Goal: Transaction & Acquisition: Purchase product/service

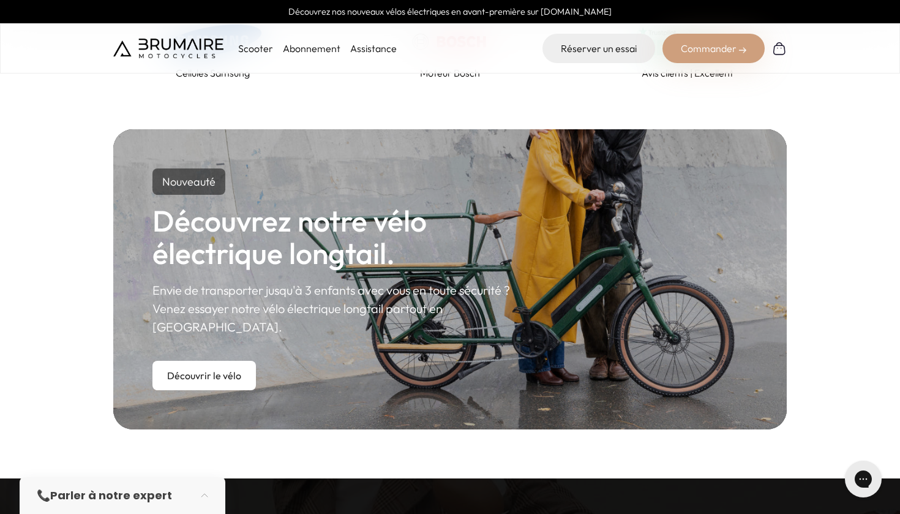
scroll to position [636, 0]
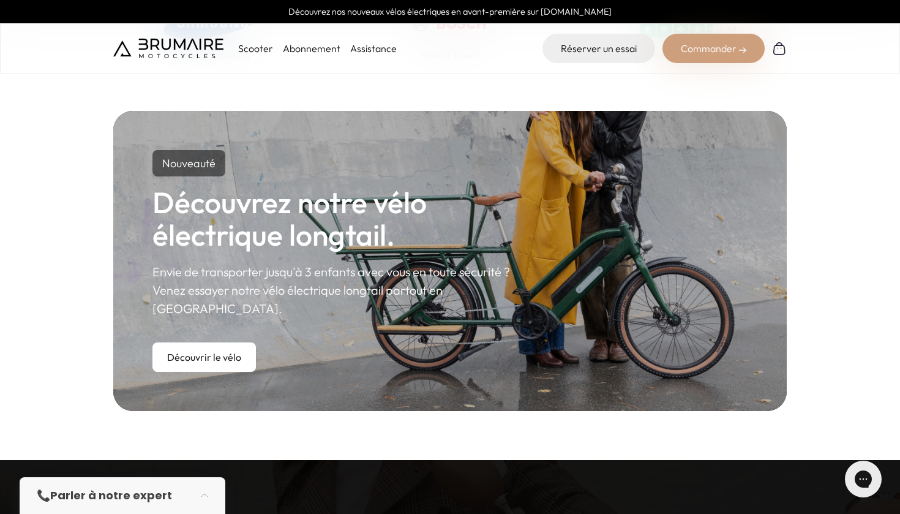
click at [265, 49] on p "Scooter" at bounding box center [255, 48] width 35 height 15
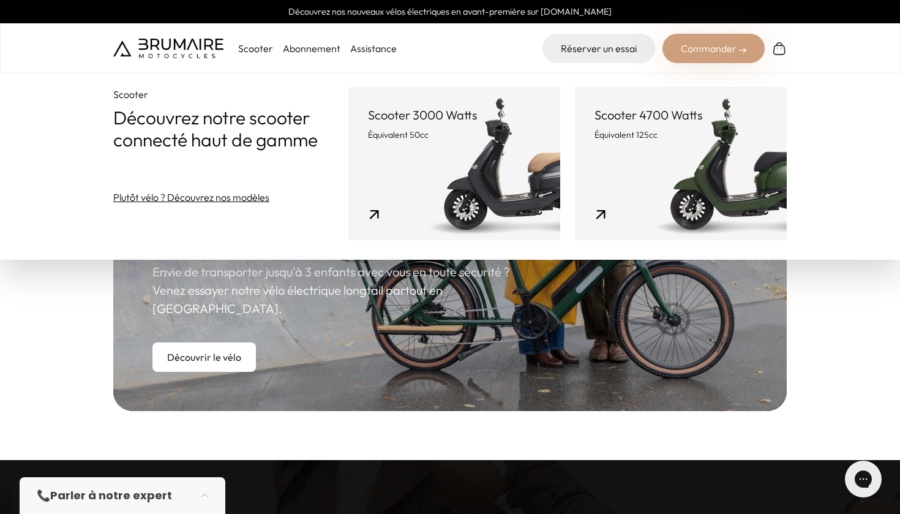
click at [349, 184] on link "Scooter 3000 Watts Équivalent 50cc" at bounding box center [455, 163] width 212 height 153
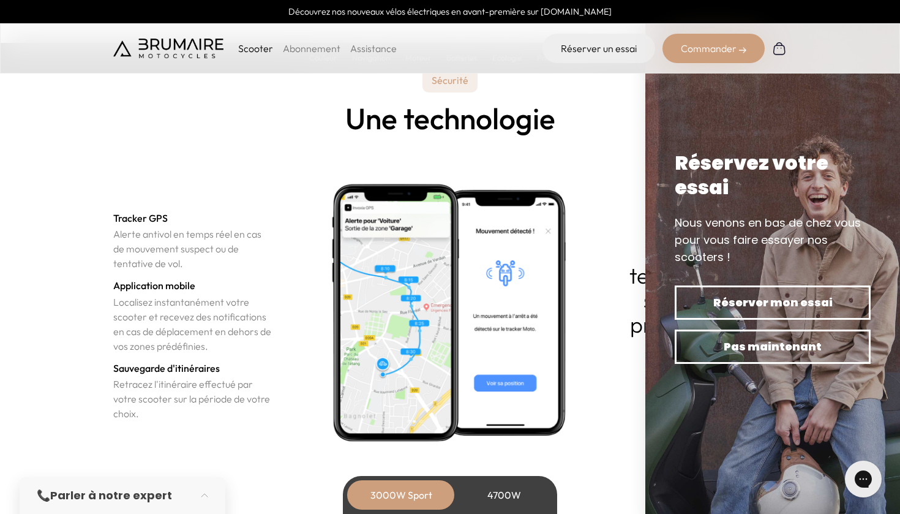
scroll to position [4150, 0]
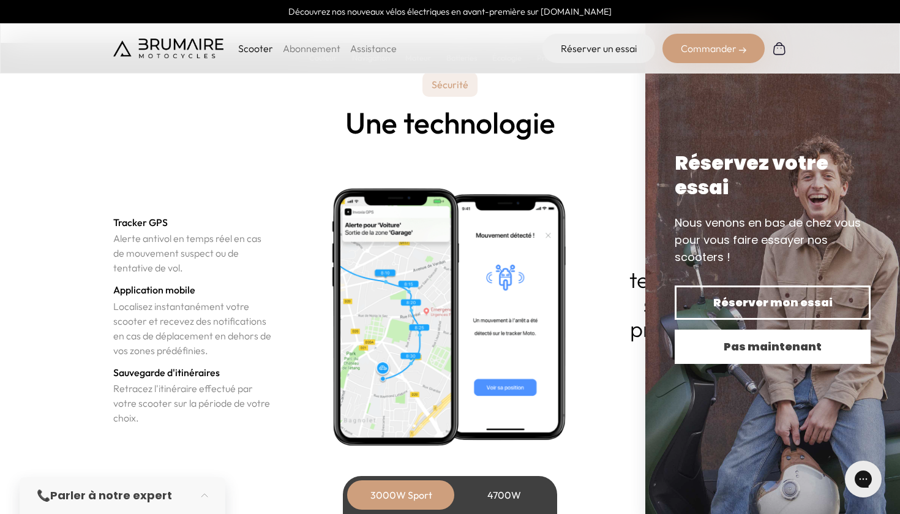
click at [786, 349] on span "Pas maintenant" at bounding box center [773, 346] width 153 height 17
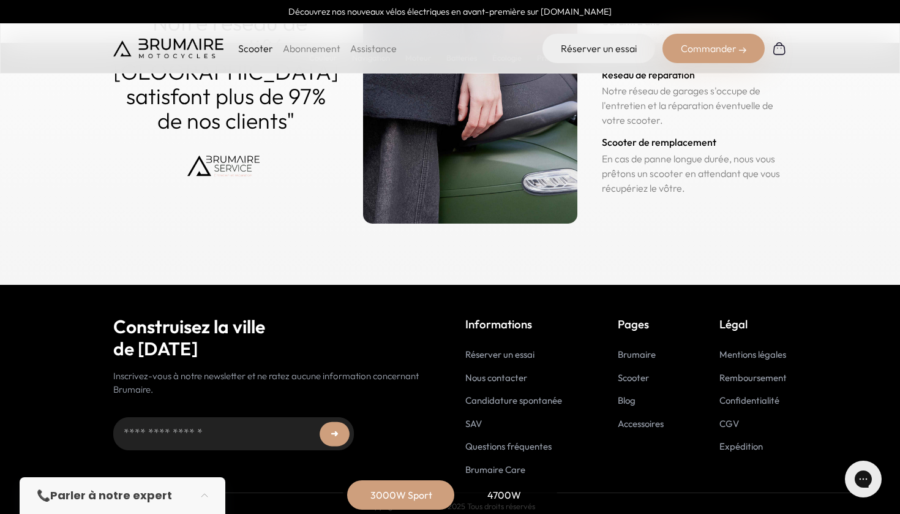
scroll to position [6078, 0]
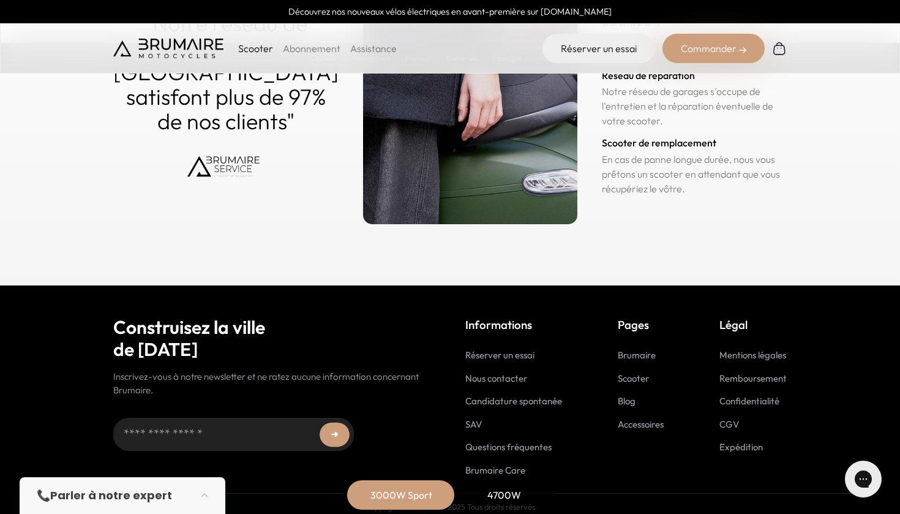
click at [649, 420] on link "Accessoires" at bounding box center [641, 424] width 46 height 12
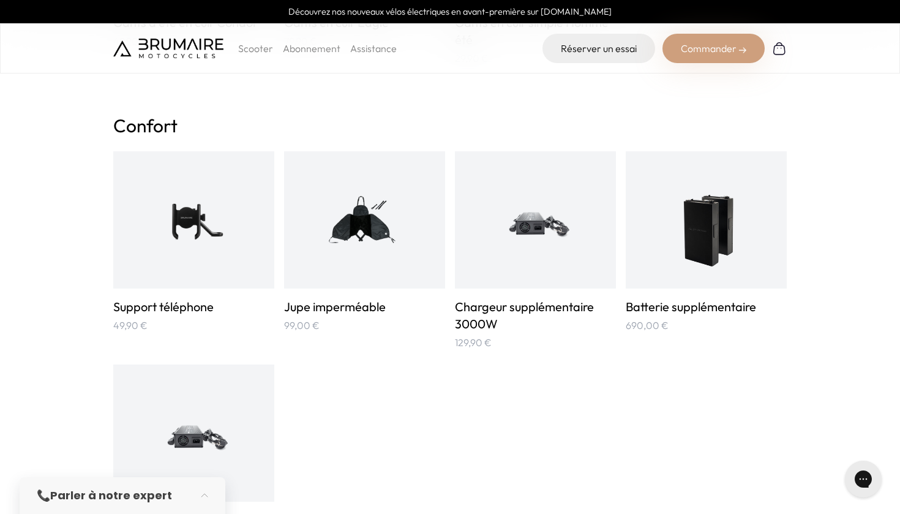
scroll to position [767, 0]
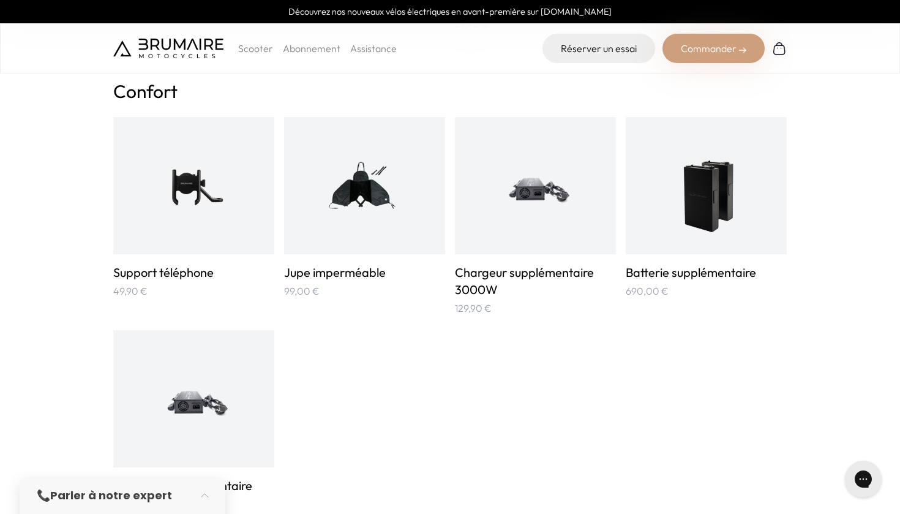
click at [376, 198] on img at bounding box center [365, 186] width 108 height 108
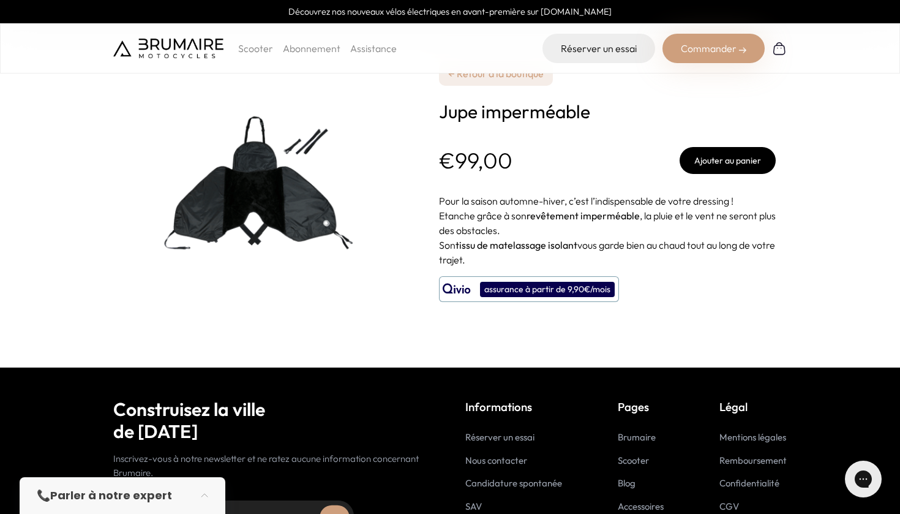
click at [279, 191] on img at bounding box center [266, 184] width 306 height 306
click at [309, 222] on img at bounding box center [266, 184] width 306 height 306
click at [468, 76] on link "← Retour à la boutique" at bounding box center [496, 73] width 114 height 25
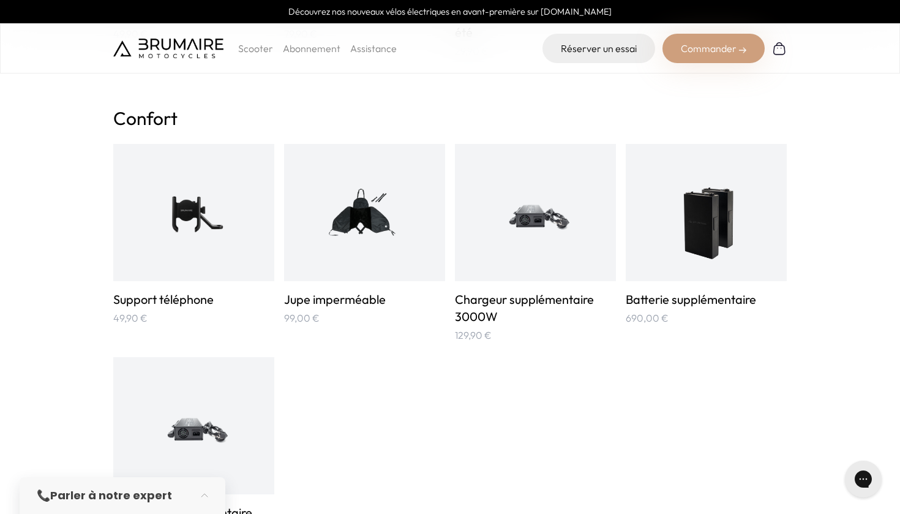
scroll to position [742, 0]
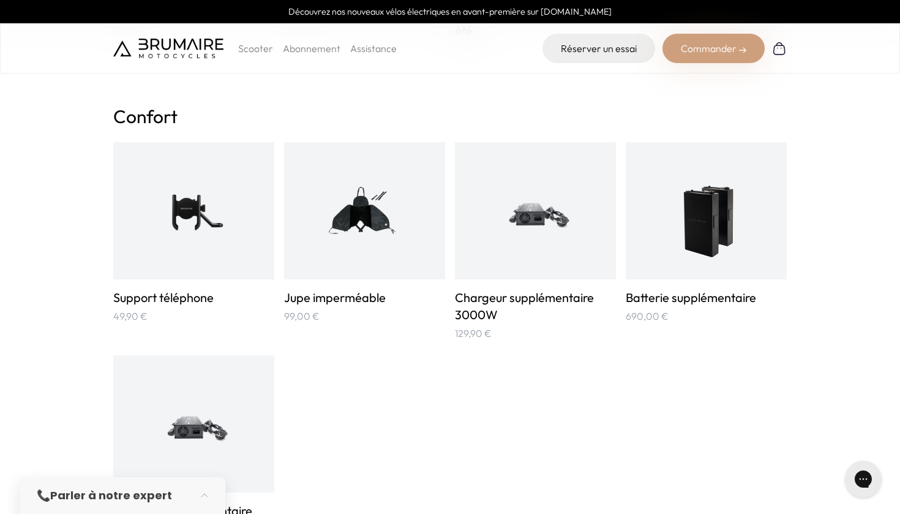
click at [340, 203] on img at bounding box center [365, 211] width 108 height 108
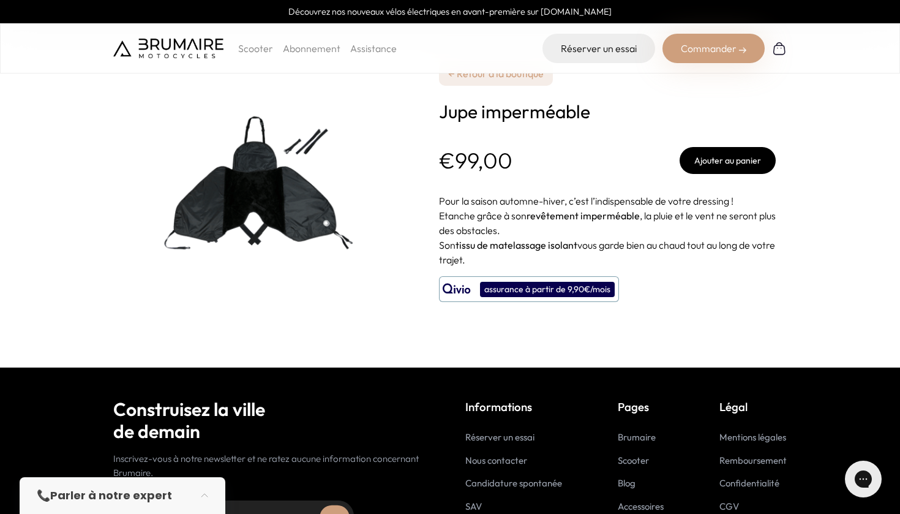
click at [734, 154] on button "Ajouter au panier" at bounding box center [728, 160] width 96 height 27
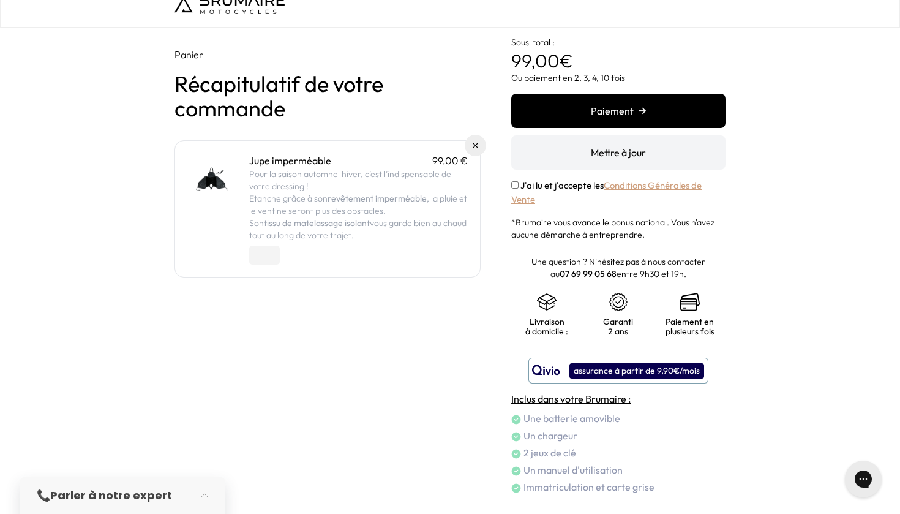
scroll to position [23, 0]
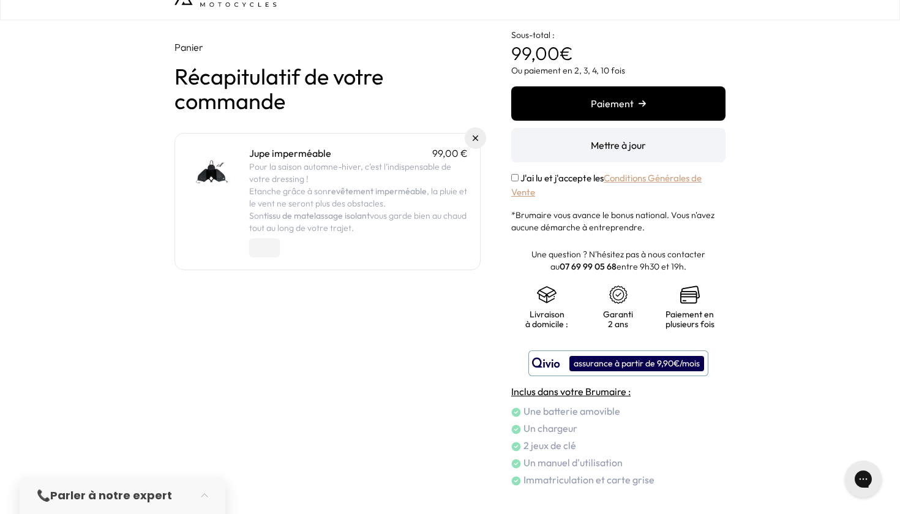
click at [515, 175] on div "J'ai lu et j'accepte les Conditions Générales de Vente" at bounding box center [619, 186] width 214 height 28
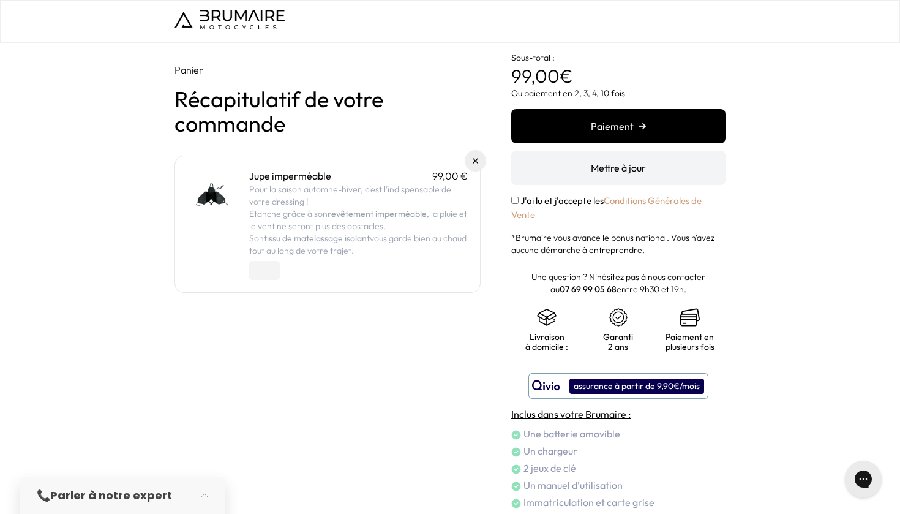
scroll to position [0, 0]
click at [641, 135] on button "Paiement" at bounding box center [619, 126] width 214 height 34
